Goal: Check status: Check status

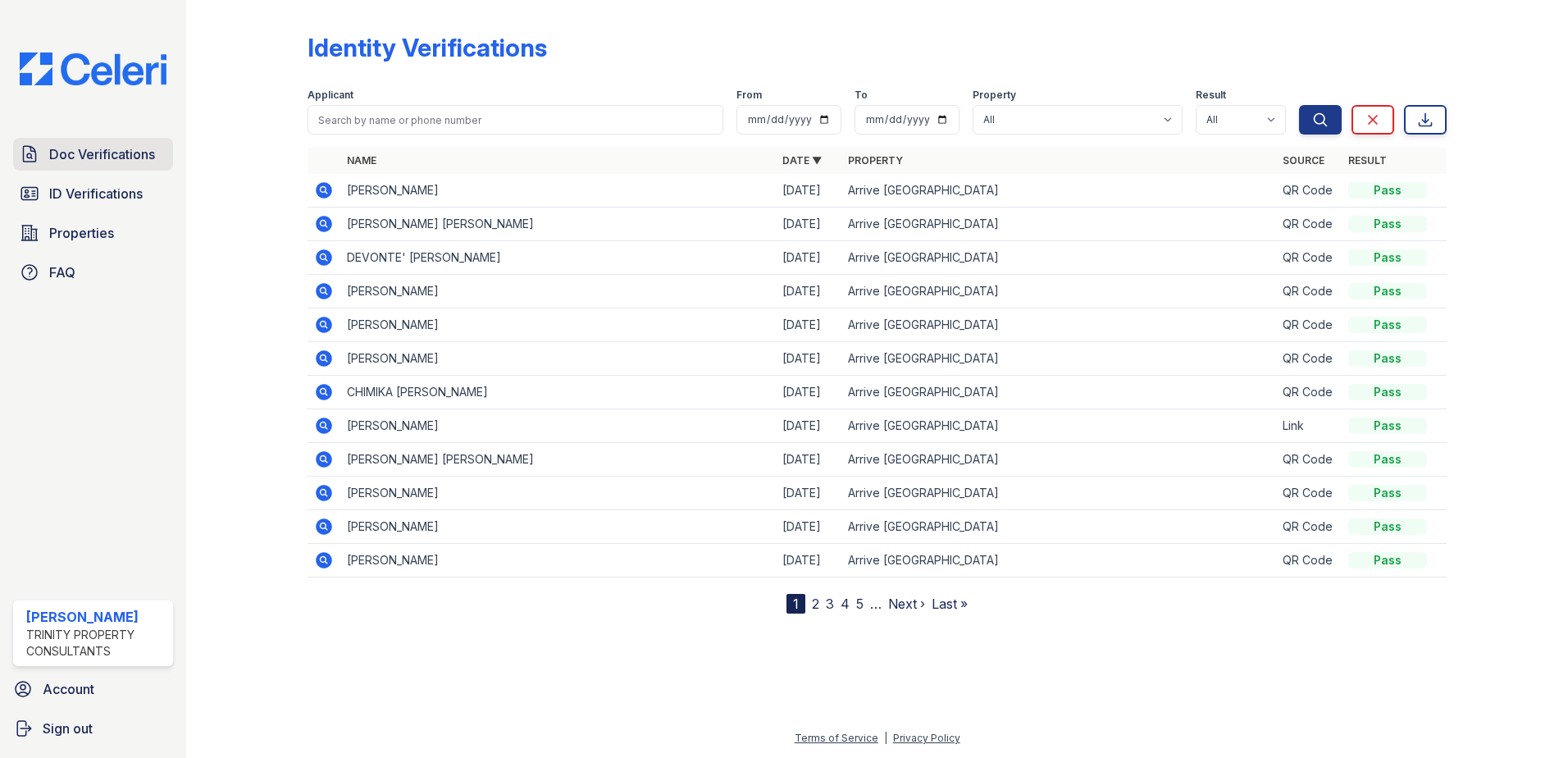
click at [79, 158] on span "Doc Verifications" at bounding box center [102, 154] width 106 height 19
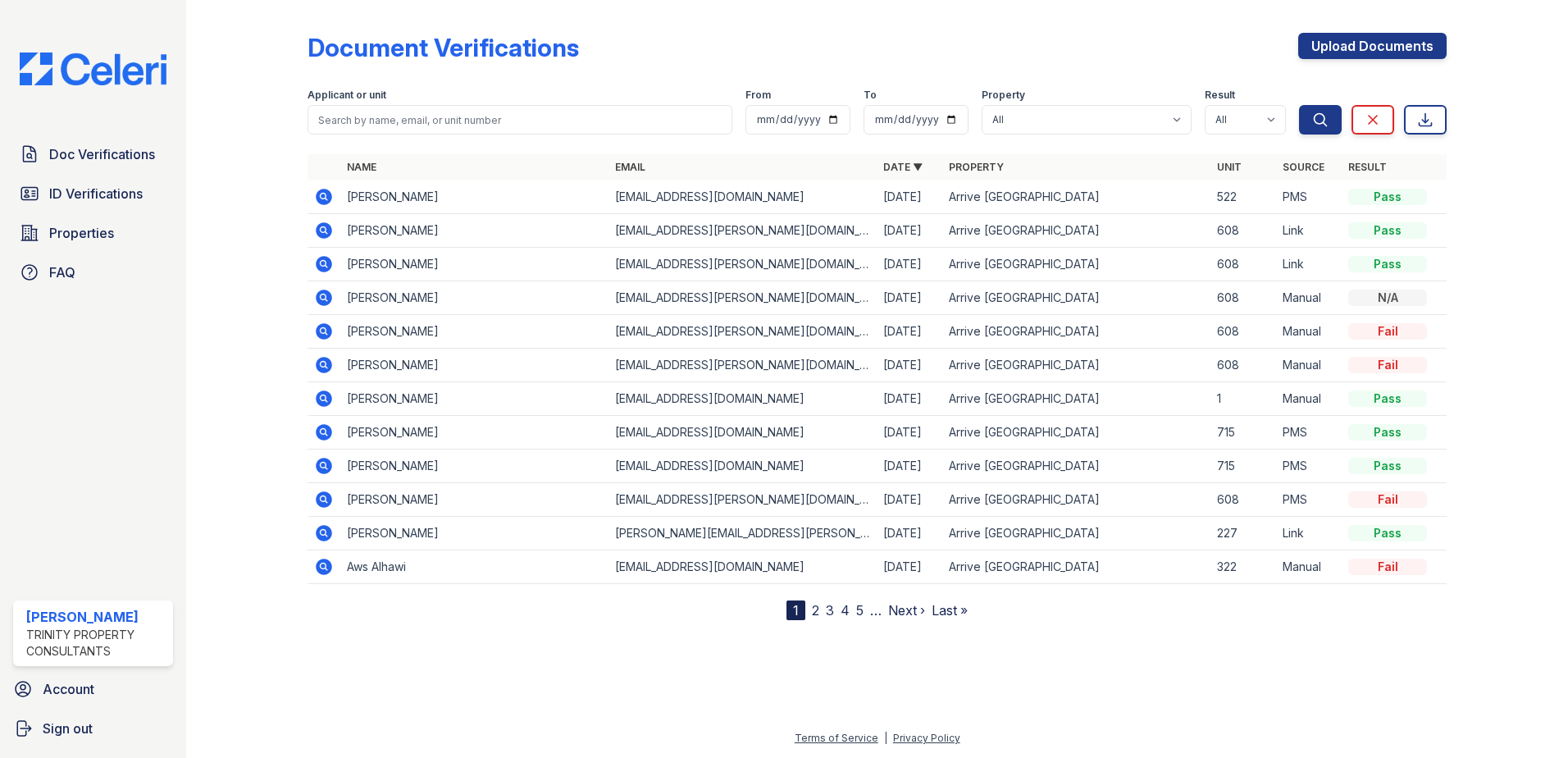
click at [328, 198] on icon at bounding box center [323, 196] width 16 height 16
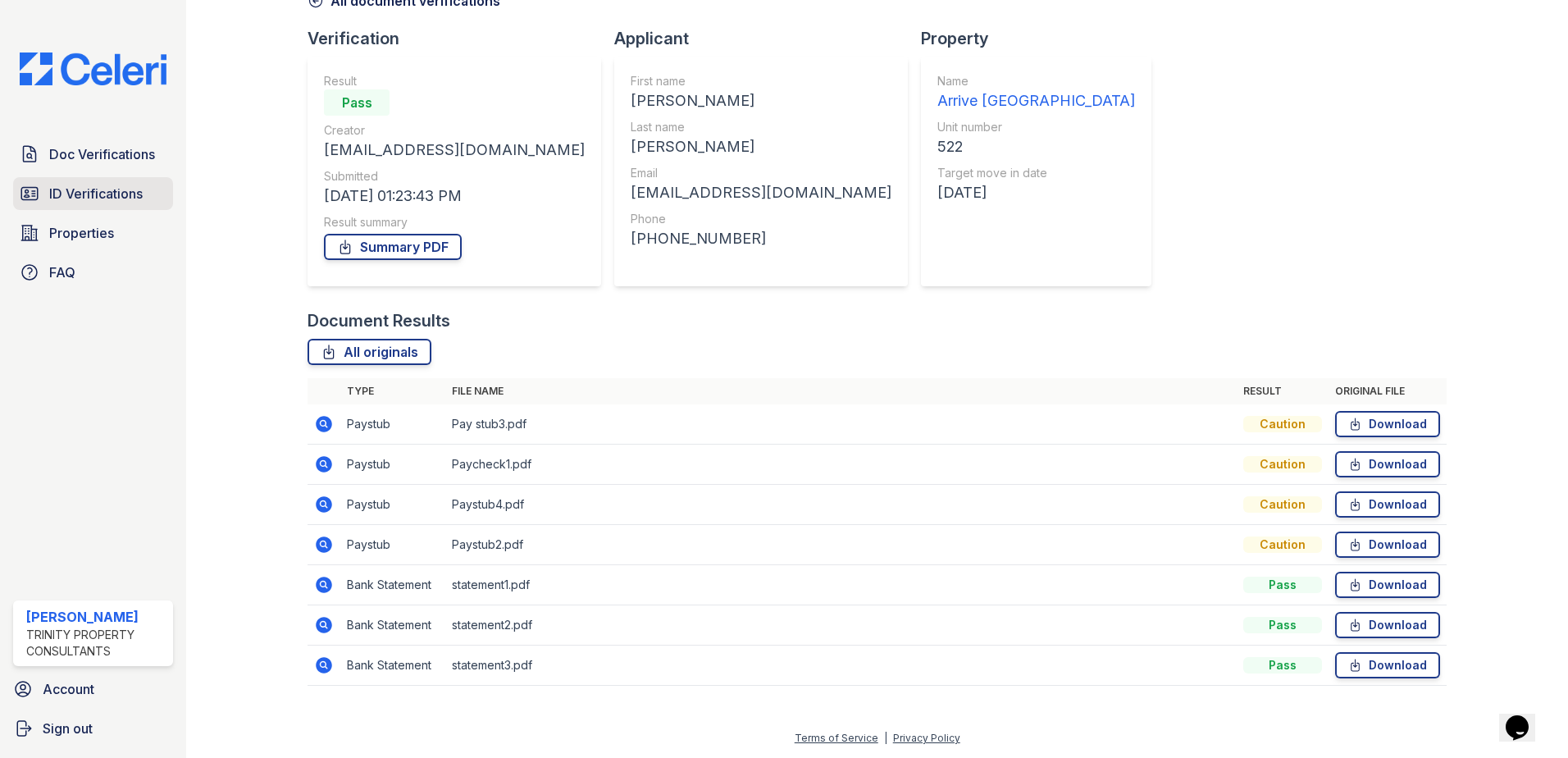
click at [67, 206] on link "ID Verifications" at bounding box center [93, 193] width 160 height 33
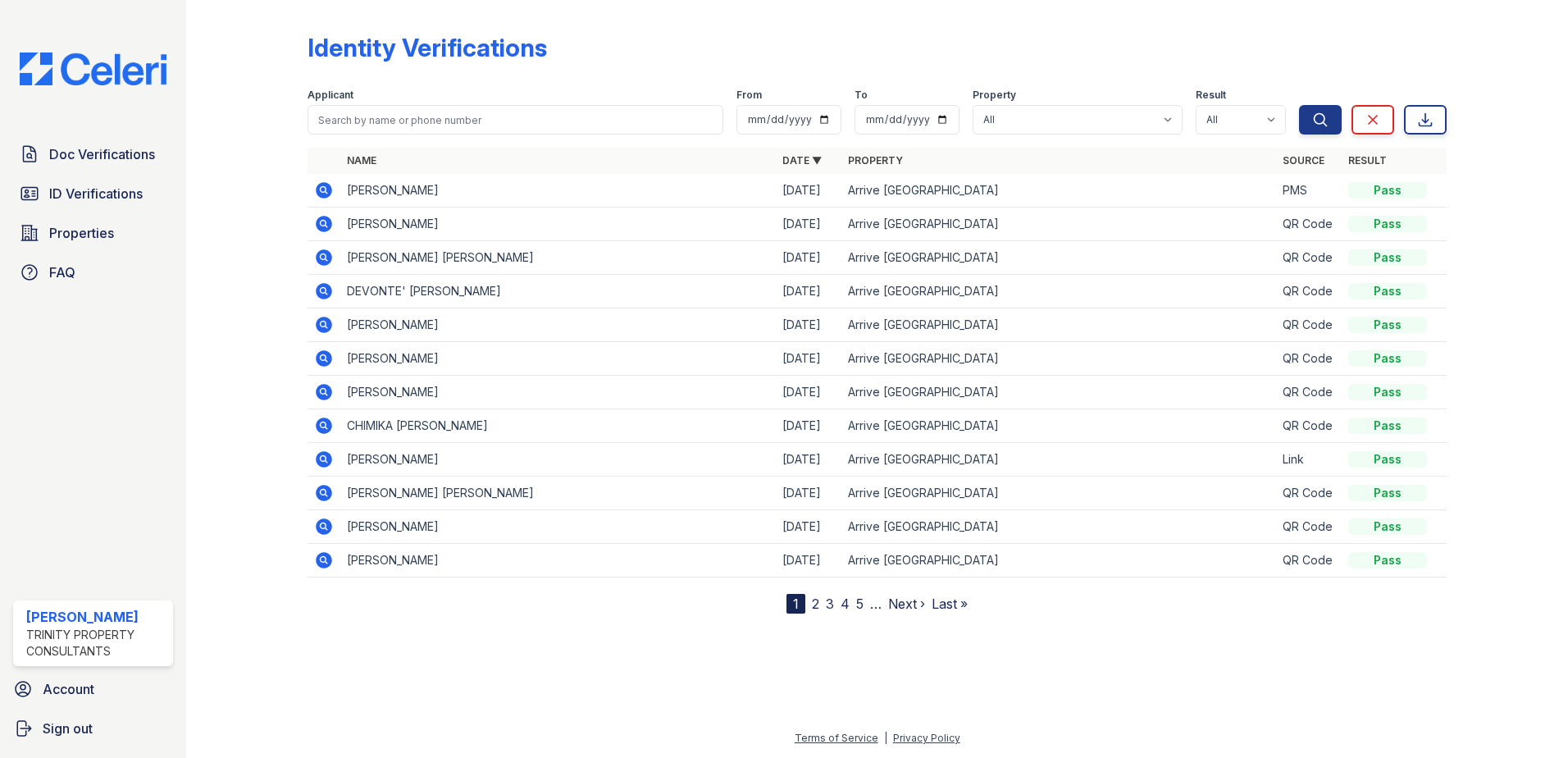
click at [322, 227] on icon at bounding box center [323, 223] width 16 height 16
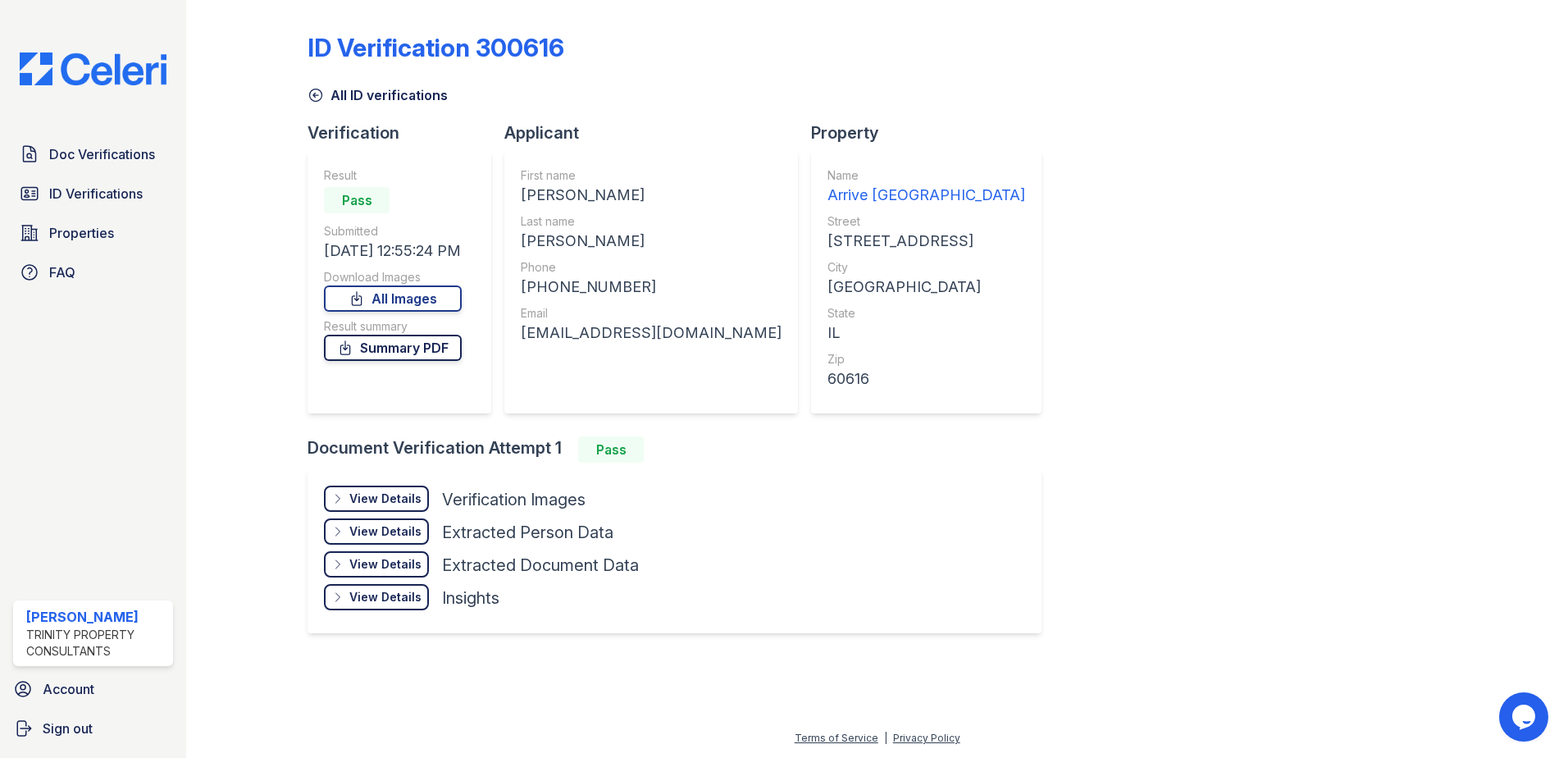
click at [418, 346] on link "Summary PDF" at bounding box center [393, 347] width 138 height 26
